Goal: Task Accomplishment & Management: Use online tool/utility

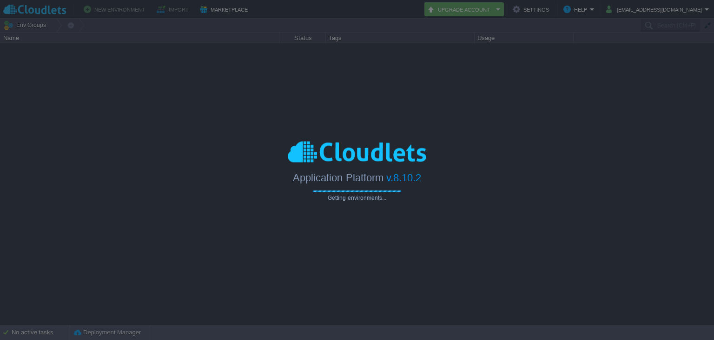
type input "Search (Ctrl+F)"
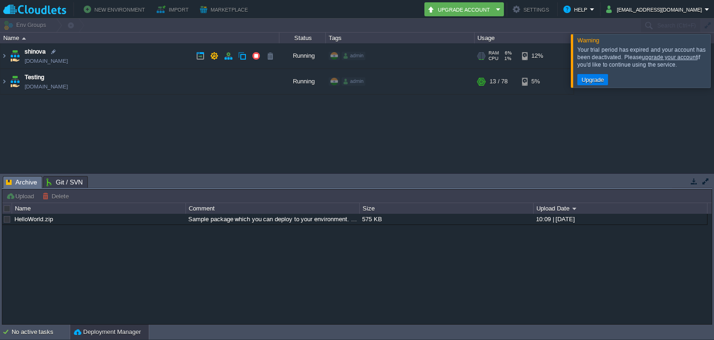
click at [112, 51] on td "shinova [DOMAIN_NAME]" at bounding box center [139, 56] width 279 height 26
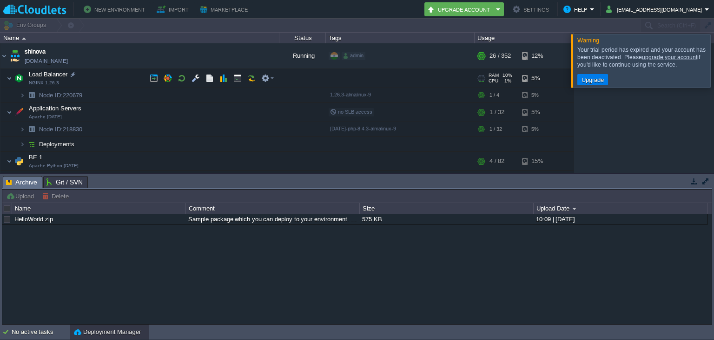
click at [101, 85] on td "Load Balancer NGINX 1.26.3" at bounding box center [139, 78] width 279 height 19
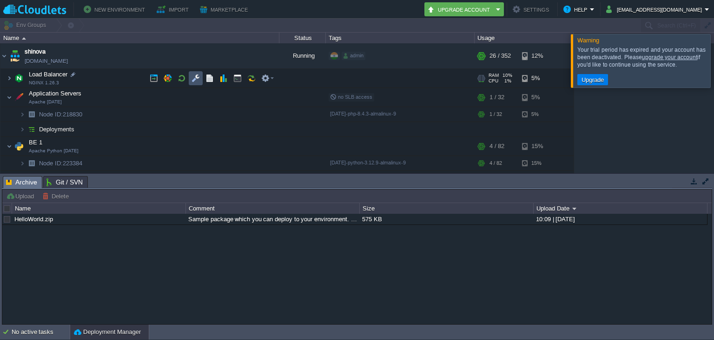
click at [197, 77] on button "button" at bounding box center [196, 78] width 8 height 8
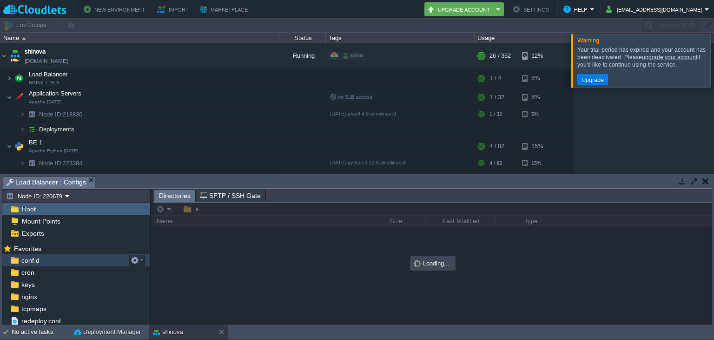
click at [67, 257] on div "conf.d" at bounding box center [76, 260] width 148 height 12
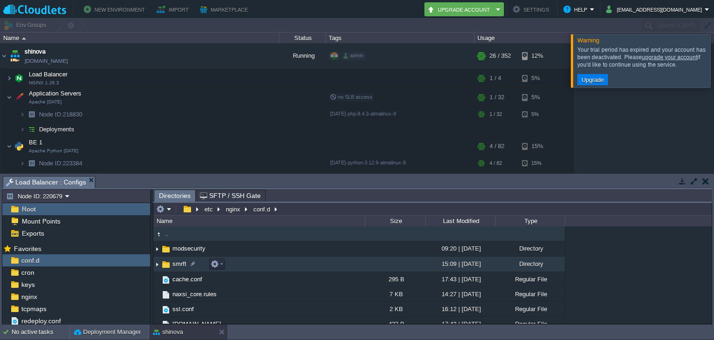
click at [182, 263] on span "smrft" at bounding box center [179, 264] width 17 height 8
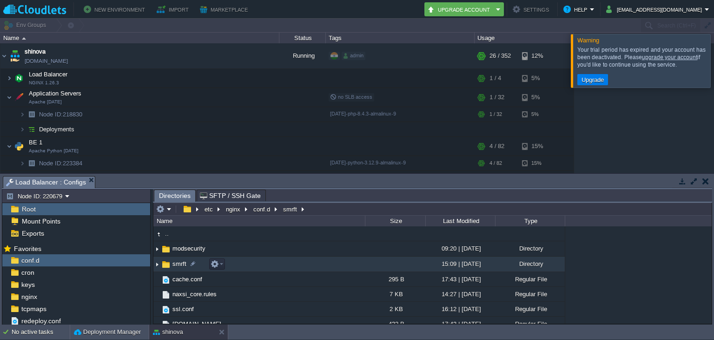
click at [182, 263] on span "smrft" at bounding box center [179, 264] width 17 height 8
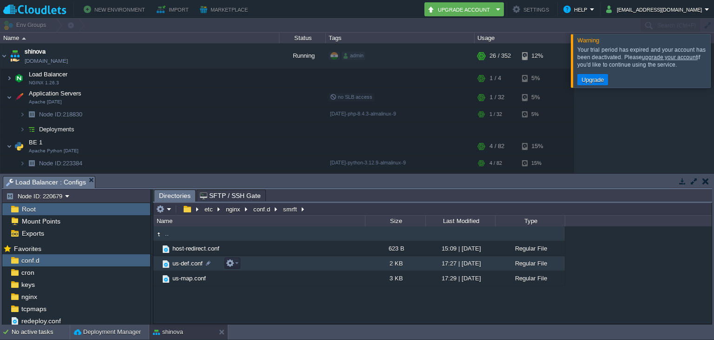
click at [188, 262] on span "us-def.conf" at bounding box center [187, 263] width 33 height 8
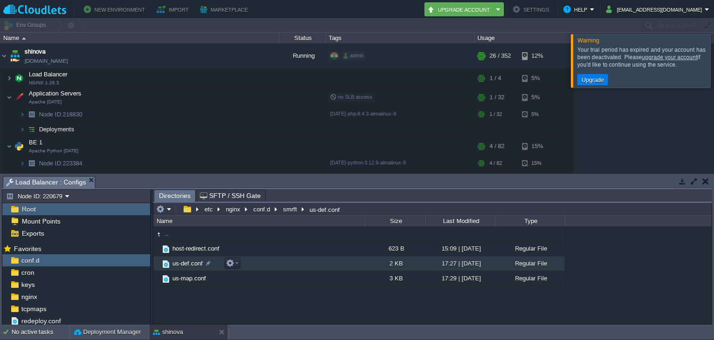
click at [188, 262] on span "us-def.conf" at bounding box center [187, 263] width 33 height 8
click at [182, 195] on span "Directories" at bounding box center [175, 196] width 32 height 12
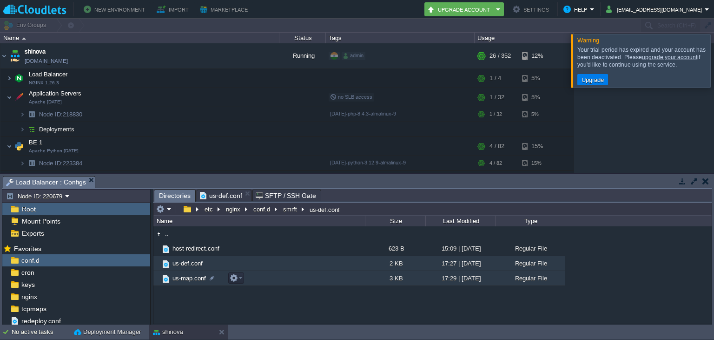
click at [186, 278] on span "us-map.conf" at bounding box center [189, 278] width 36 height 8
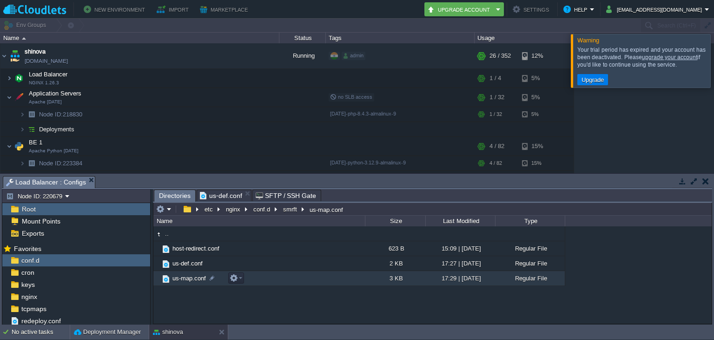
click at [186, 278] on span "us-map.conf" at bounding box center [189, 278] width 36 height 8
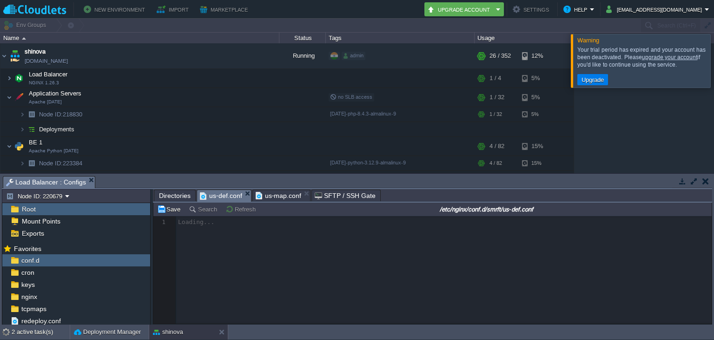
click at [222, 194] on span "us-def.conf" at bounding box center [221, 196] width 42 height 12
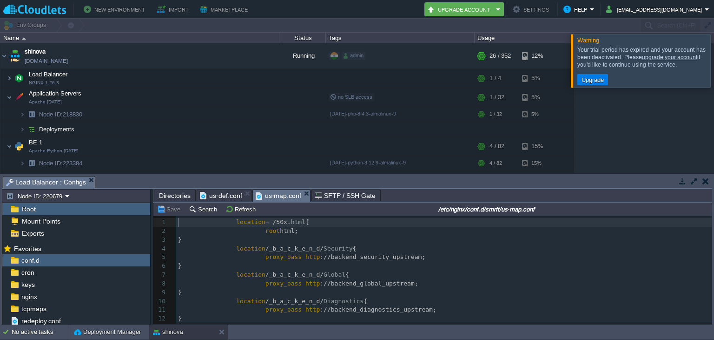
scroll to position [3, 0]
click at [287, 196] on span "us-map.conf" at bounding box center [279, 196] width 46 height 12
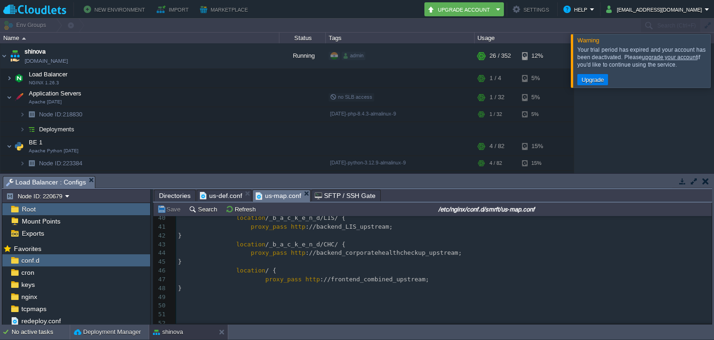
click at [449, 252] on pre "proxy_pass http ://backend_corporatehealthcheckup_upstream;" at bounding box center [444, 252] width 536 height 9
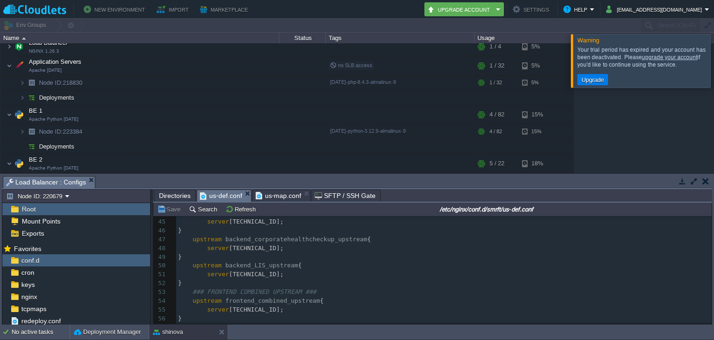
click at [227, 192] on span "us-def.conf" at bounding box center [221, 196] width 42 height 12
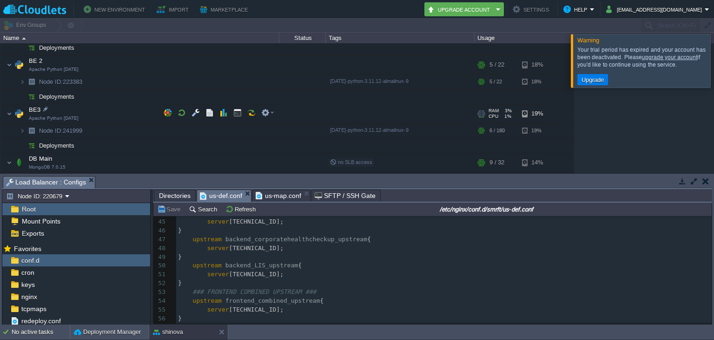
click at [110, 114] on td "BE3 Apache Python [DATE]" at bounding box center [139, 113] width 279 height 19
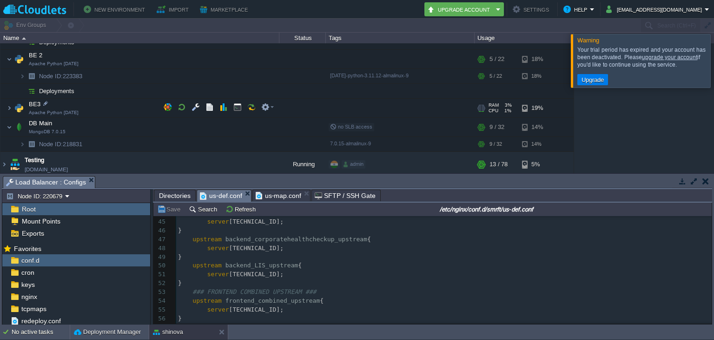
click at [66, 106] on td "BE3 Apache Python [DATE]" at bounding box center [139, 108] width 279 height 19
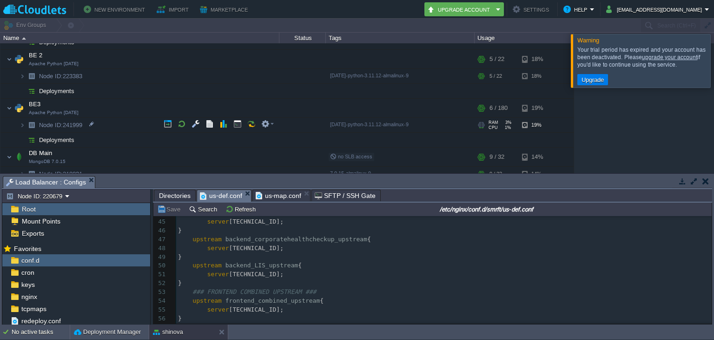
click at [58, 124] on span "Node ID:" at bounding box center [51, 124] width 24 height 7
click at [43, 124] on span "Node ID:" at bounding box center [51, 124] width 24 height 7
click at [23, 121] on img at bounding box center [23, 125] width 6 height 14
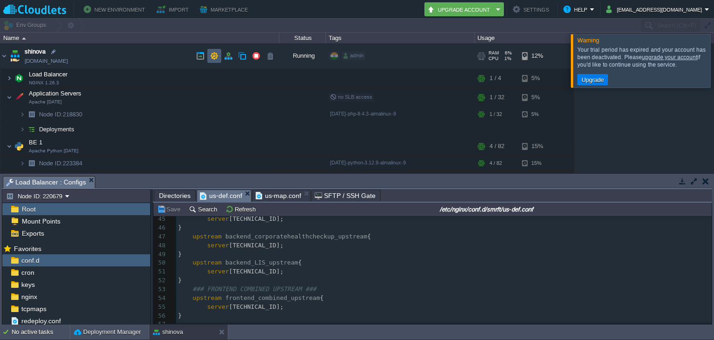
click at [209, 56] on td at bounding box center [214, 56] width 14 height 14
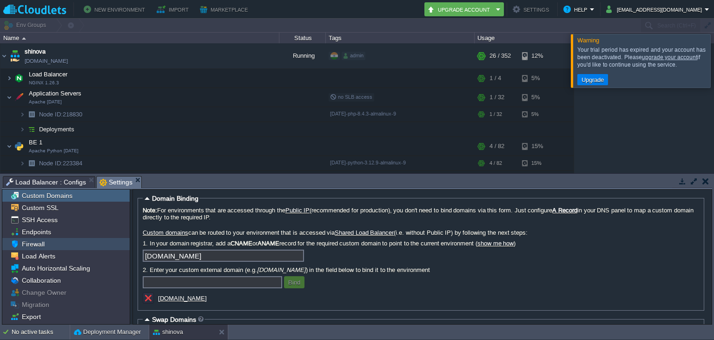
click at [68, 240] on div "Firewall" at bounding box center [65, 244] width 127 height 12
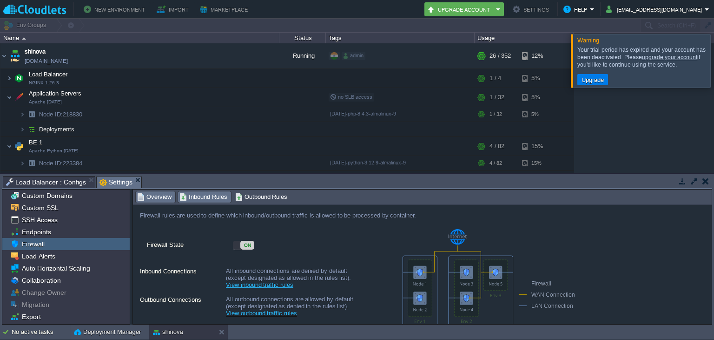
click at [182, 194] on span "Inbound Rules" at bounding box center [204, 197] width 48 height 10
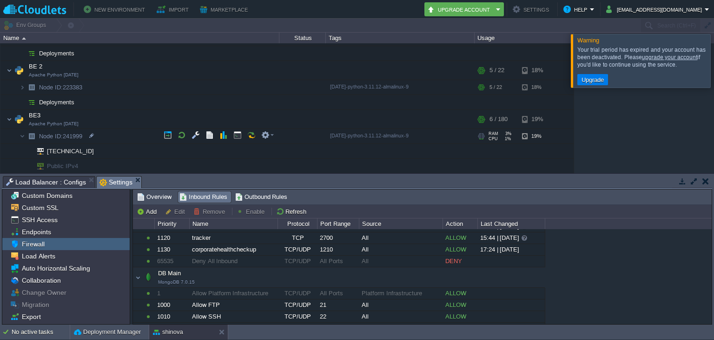
scroll to position [125, 0]
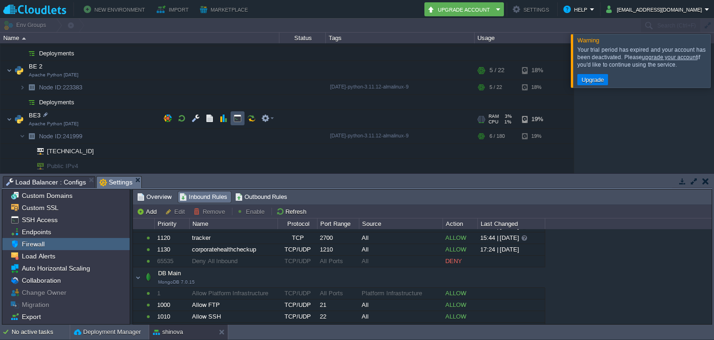
click at [238, 114] on button "button" at bounding box center [237, 118] width 8 height 8
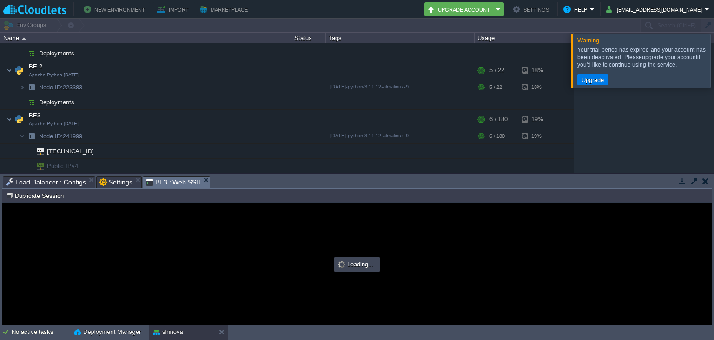
scroll to position [0, 0]
type input "#000000"
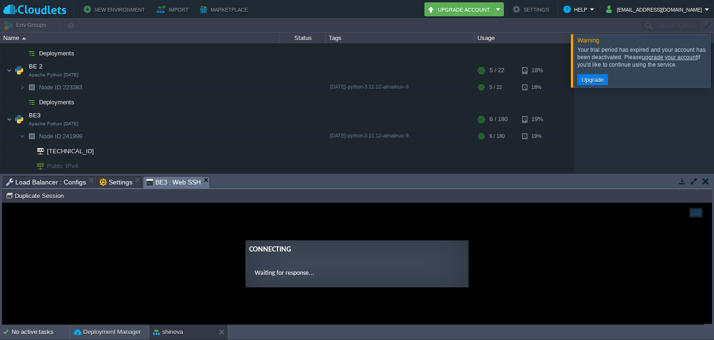
click at [400, 285] on form "Connecting Waiting for response..." at bounding box center [357, 263] width 223 height 47
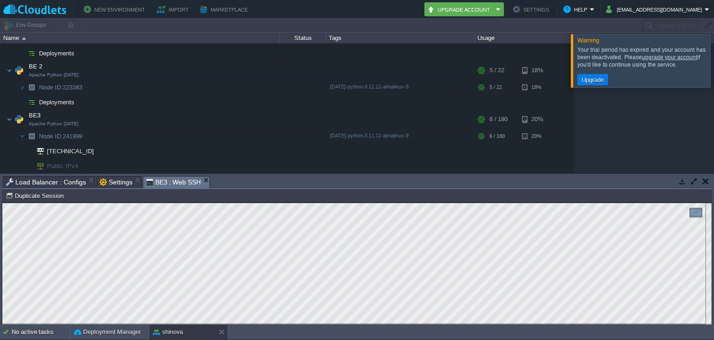
click at [707, 181] on button "button" at bounding box center [706, 181] width 7 height 8
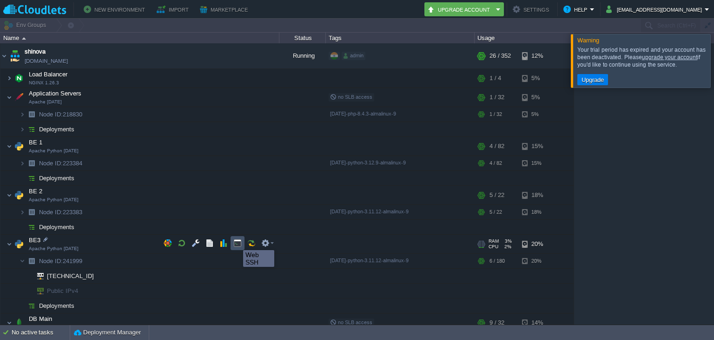
click at [236, 241] on button "button" at bounding box center [237, 243] width 8 height 8
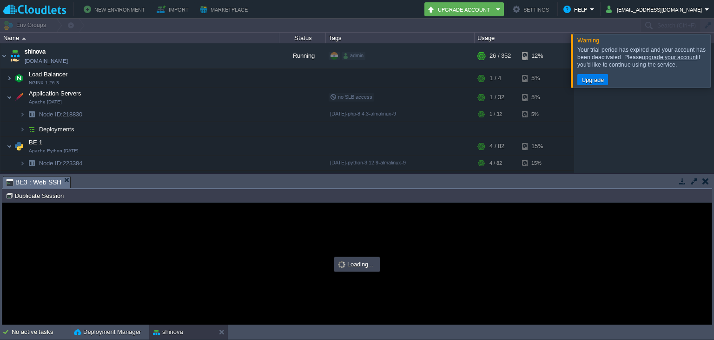
click at [233, 253] on div at bounding box center [357, 263] width 710 height 121
type input "#000000"
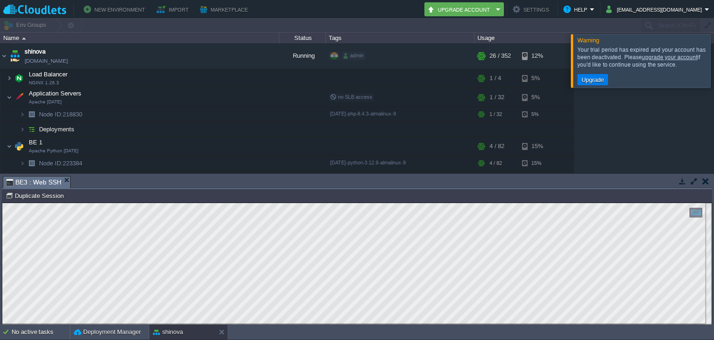
click at [707, 183] on button "button" at bounding box center [706, 181] width 7 height 8
